Goal: Find specific page/section: Find specific page/section

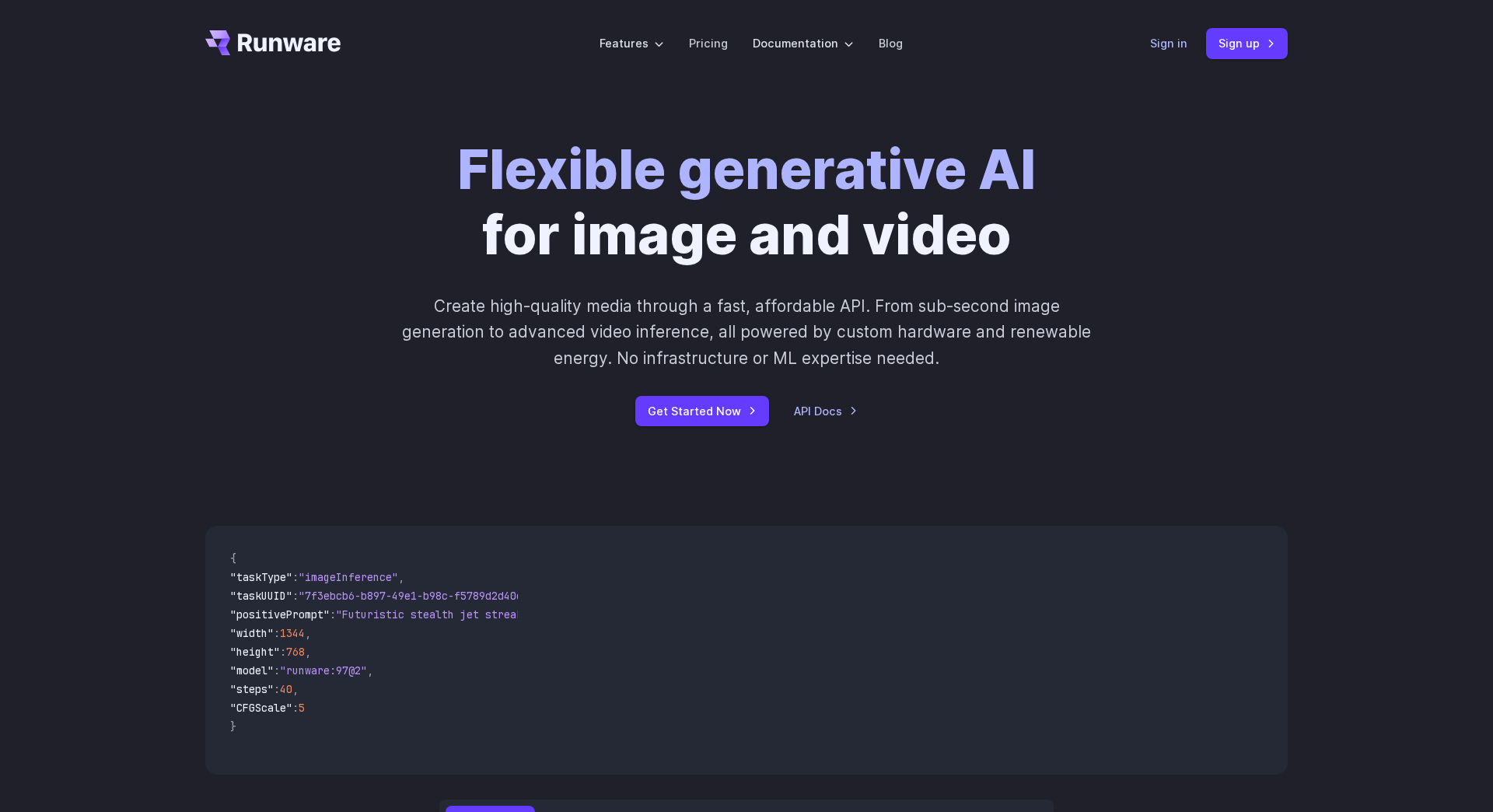
click at [1170, 44] on link "Sign in" at bounding box center [1169, 43] width 38 height 18
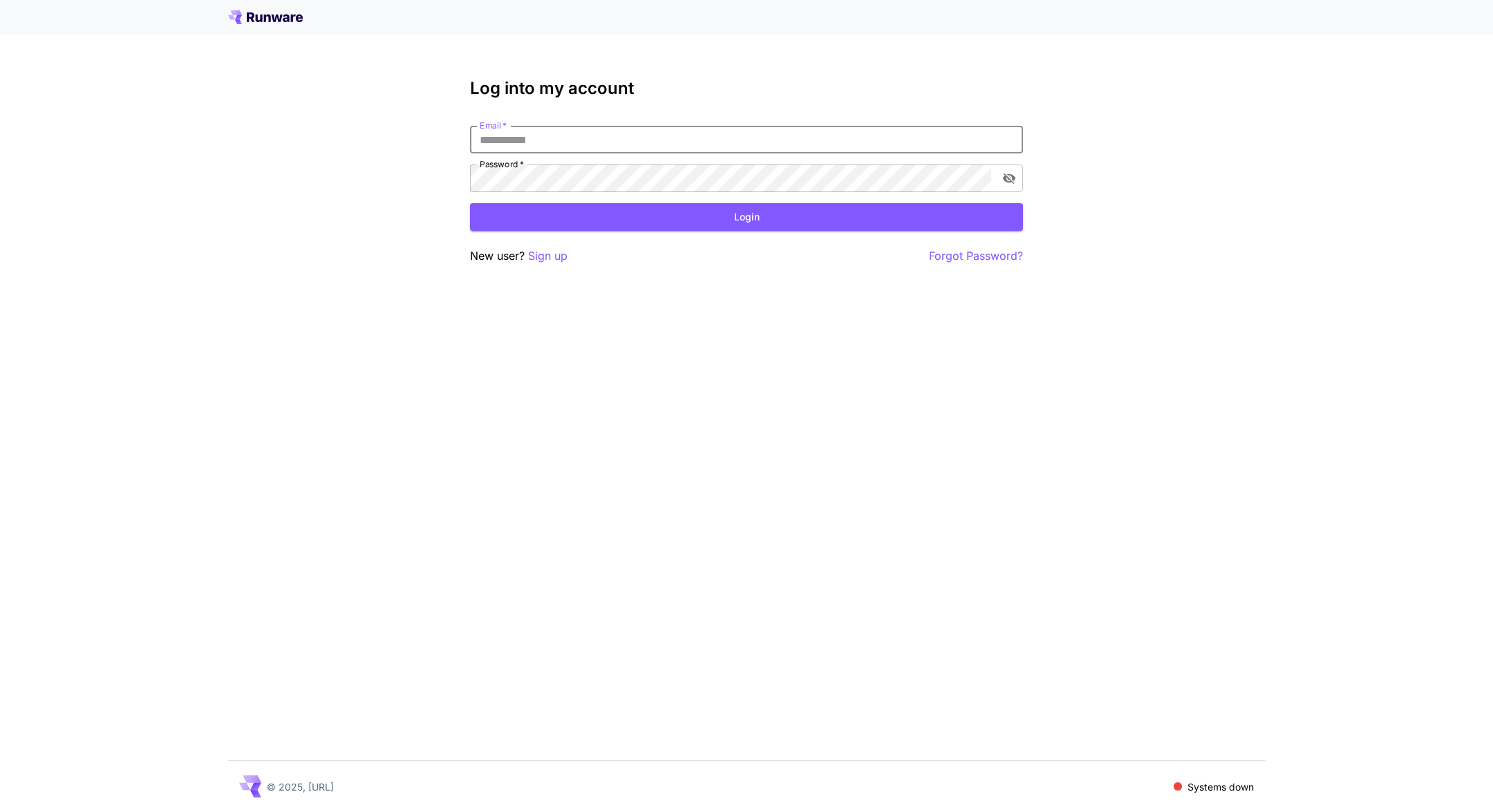
click at [712, 153] on input "Email   *" at bounding box center [746, 140] width 553 height 28
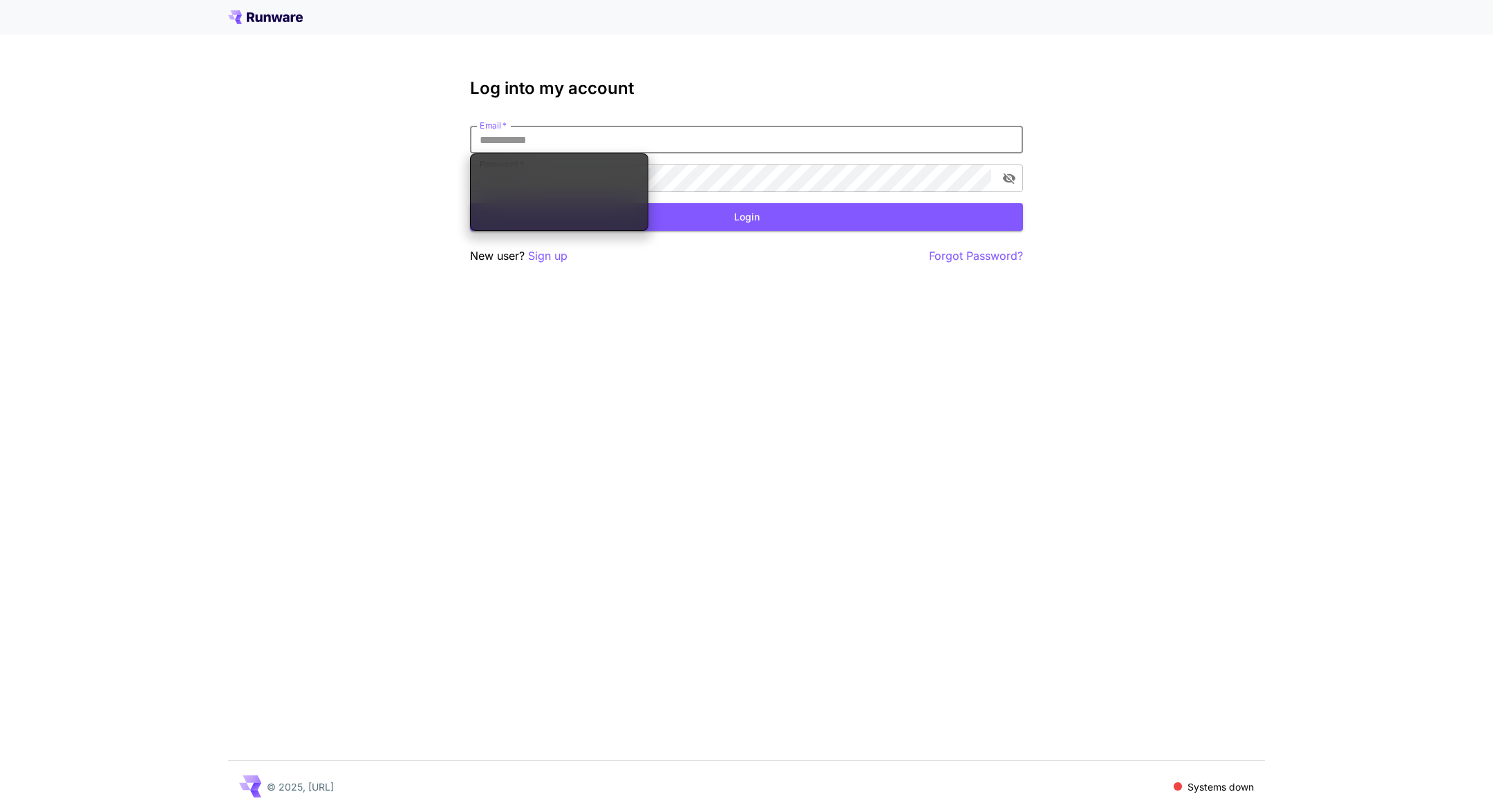
type input "**********"
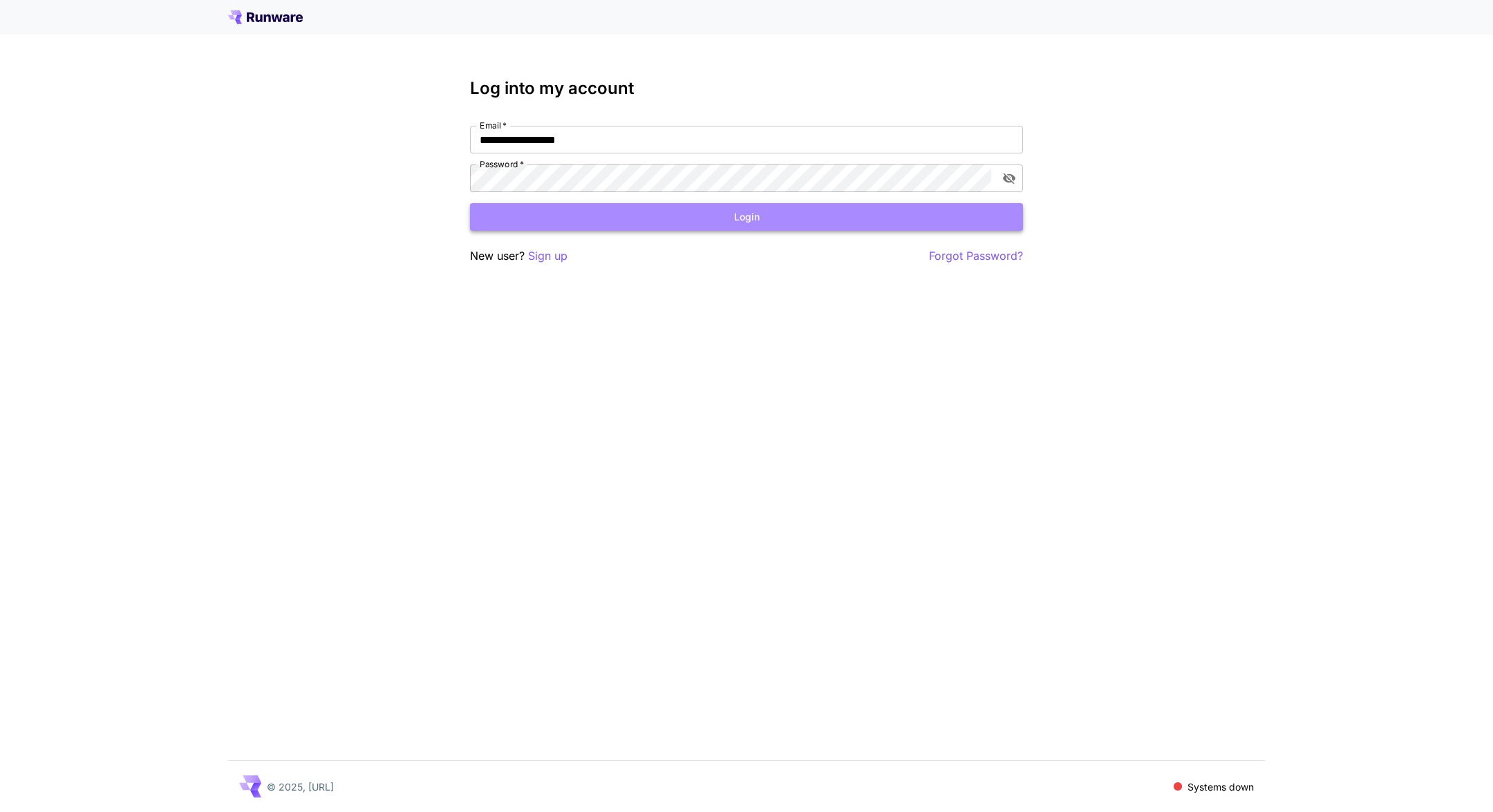
click at [585, 222] on button "Login" at bounding box center [746, 217] width 553 height 28
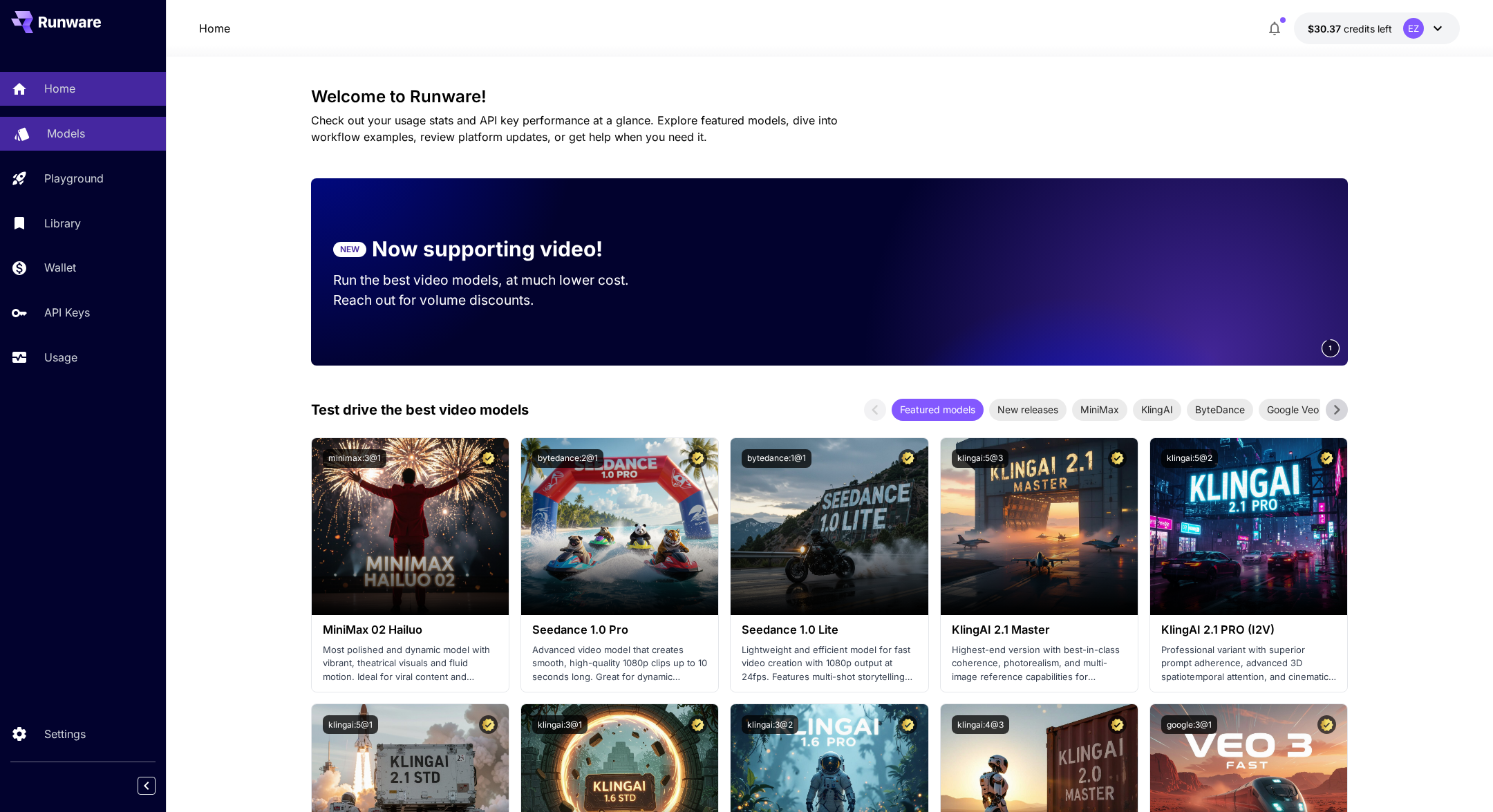
click at [79, 141] on p "Models" at bounding box center [66, 133] width 38 height 16
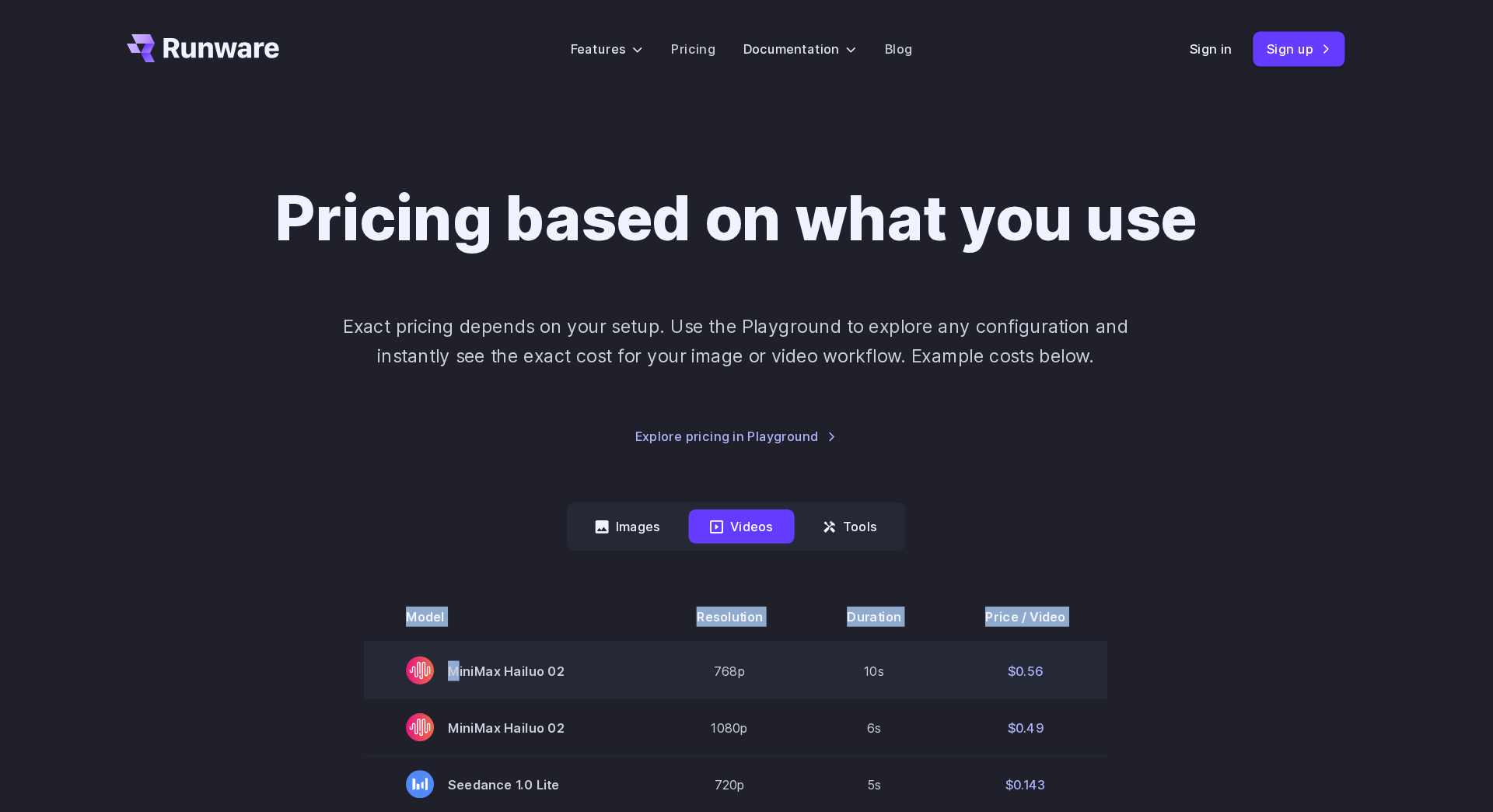
drag, startPoint x: 1093, startPoint y: 476, endPoint x: 431, endPoint y: 600, distance: 673.5
copy table "Model Resolution Duration Price / Video"
